Goal: Transaction & Acquisition: Purchase product/service

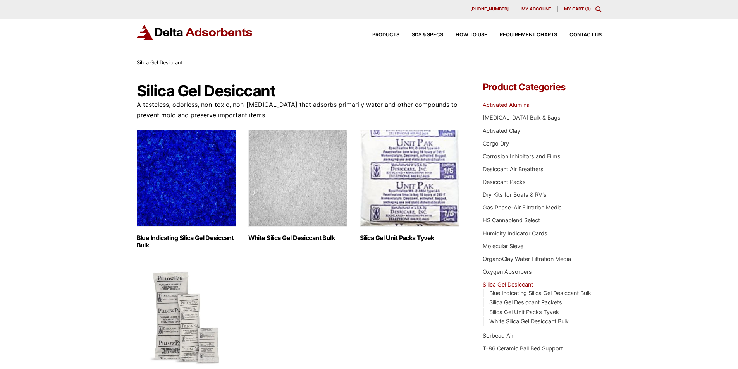
click at [514, 107] on link "Activated Alumina" at bounding box center [506, 104] width 47 height 7
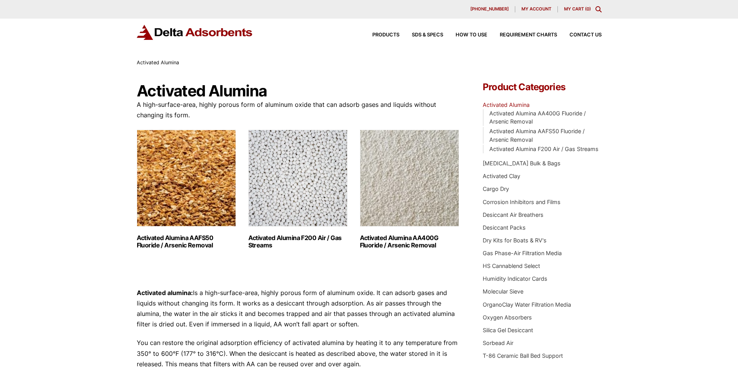
click at [280, 216] on img "Visit product category Activated Alumina F200 Air / Gas Streams" at bounding box center [297, 178] width 99 height 97
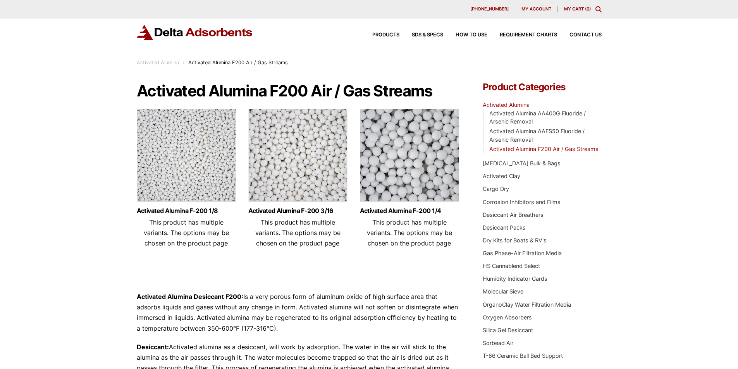
click at [397, 179] on img at bounding box center [409, 157] width 99 height 97
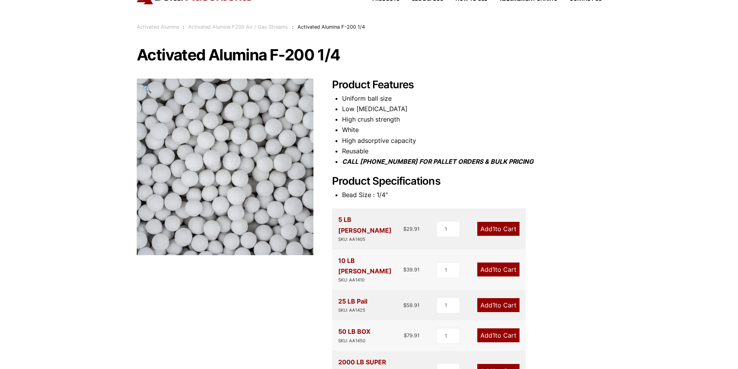
scroll to position [77, 0]
